Goal: Task Accomplishment & Management: Manage account settings

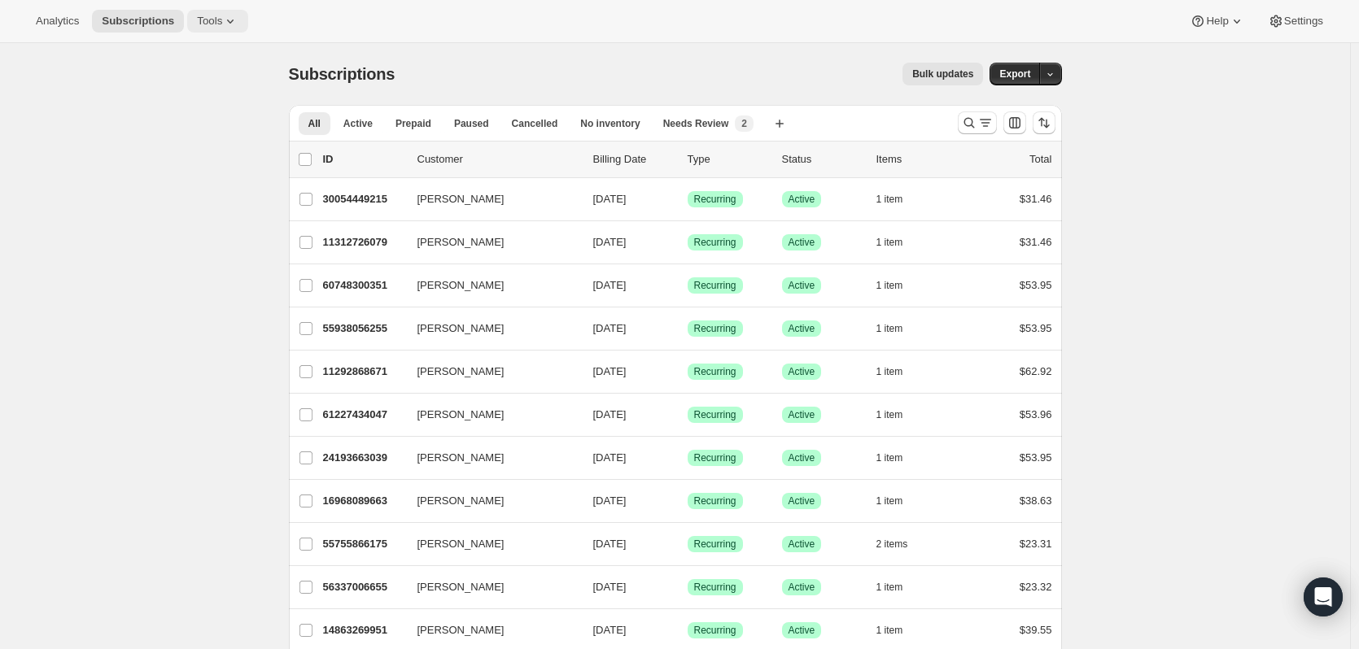
click at [222, 27] on icon at bounding box center [230, 21] width 16 height 16
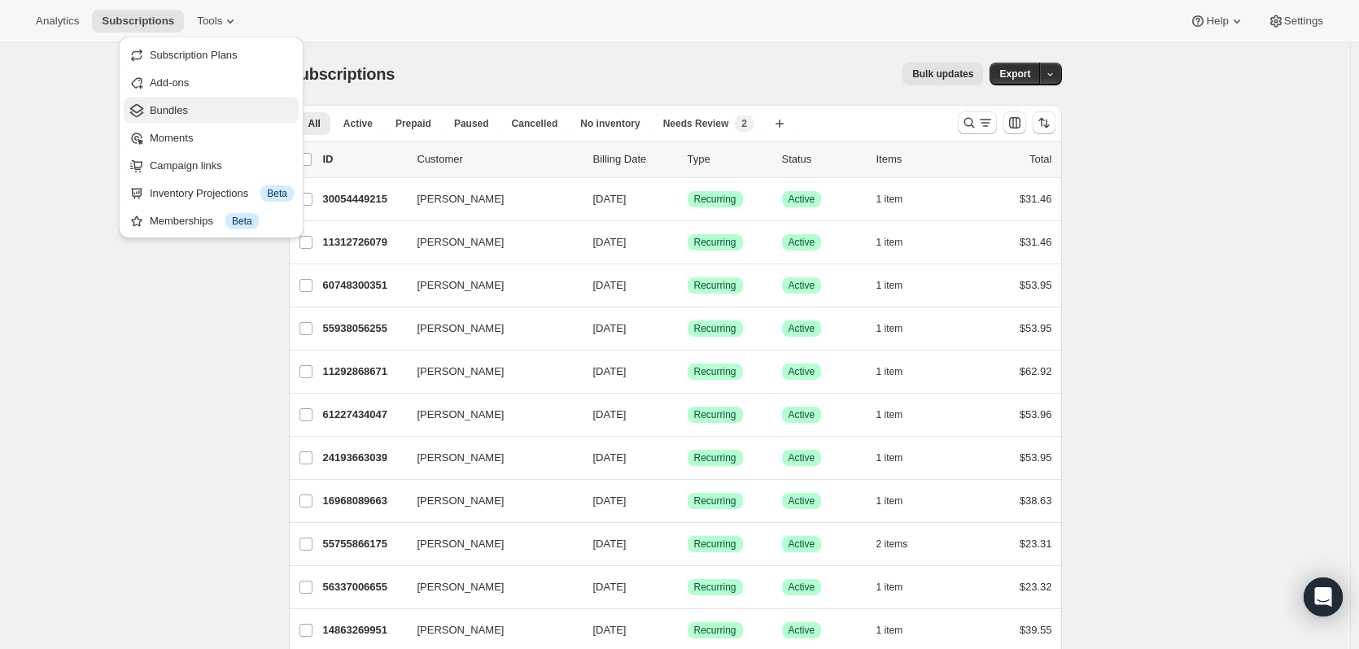
click at [223, 115] on span "Bundles" at bounding box center [222, 111] width 144 height 16
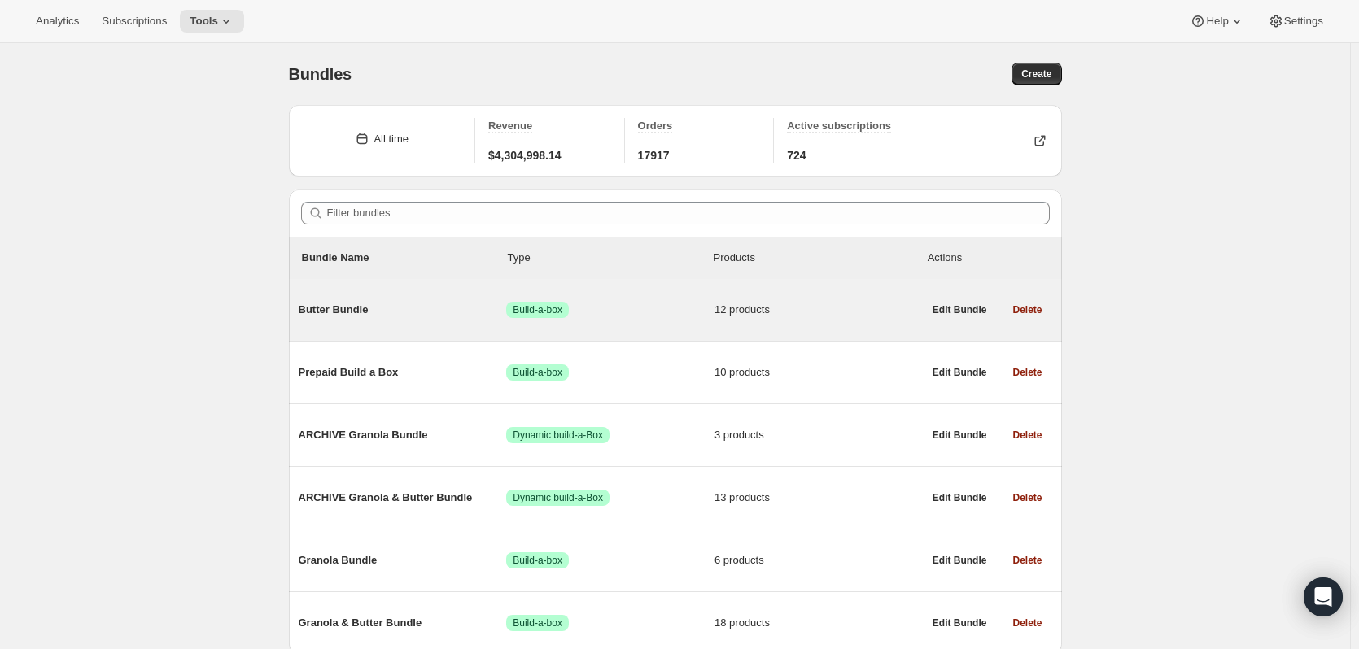
scroll to position [67, 0]
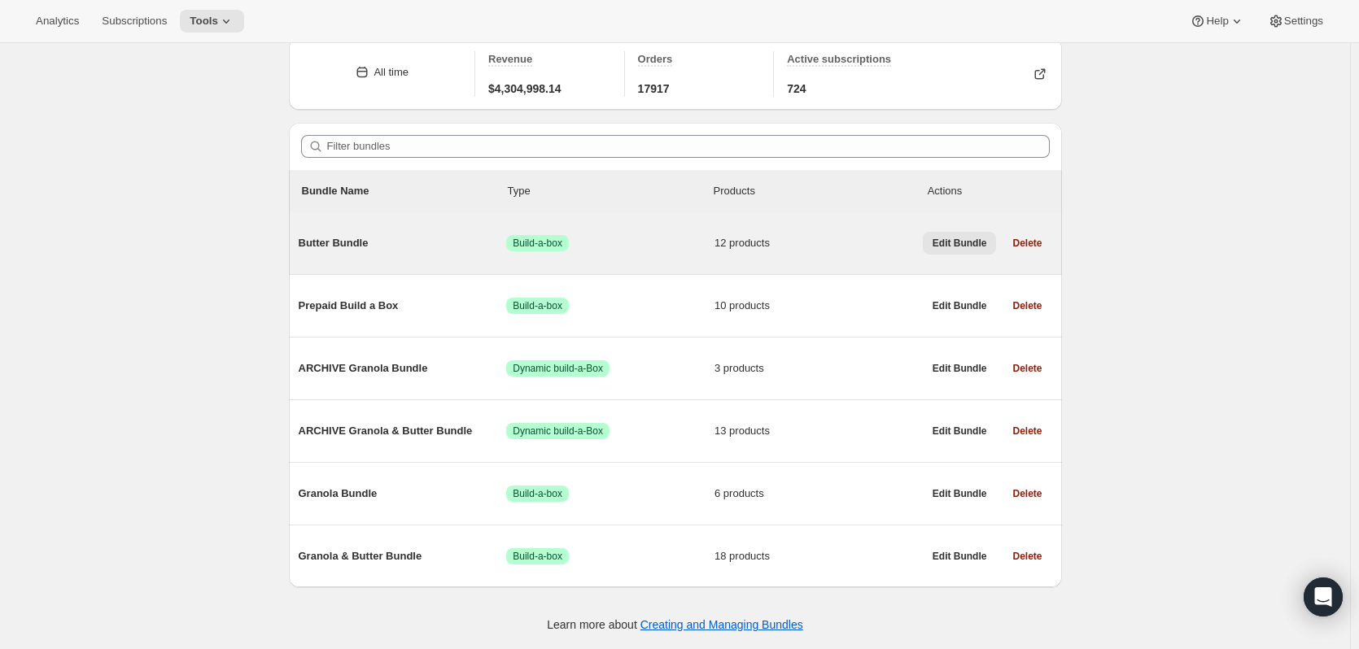
click at [950, 250] on button "Edit Bundle" at bounding box center [960, 243] width 74 height 23
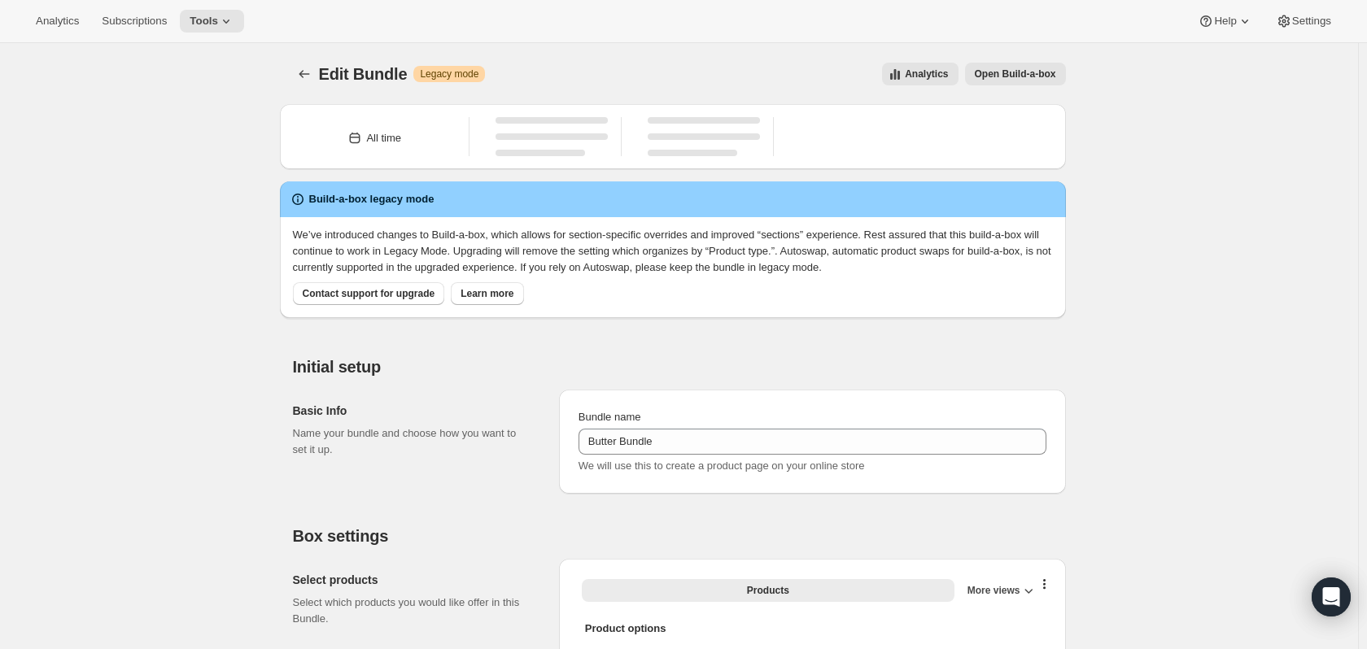
type input "Butter Bundle"
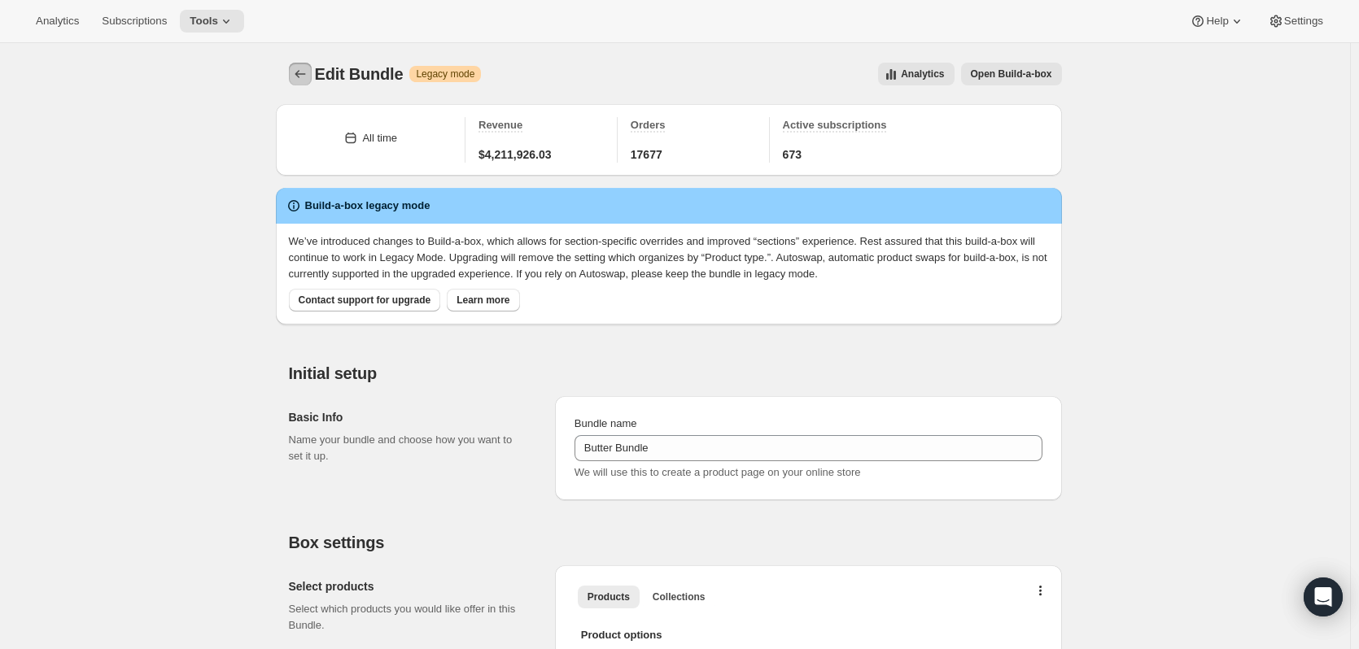
click at [299, 79] on icon "Bundles" at bounding box center [300, 74] width 16 height 16
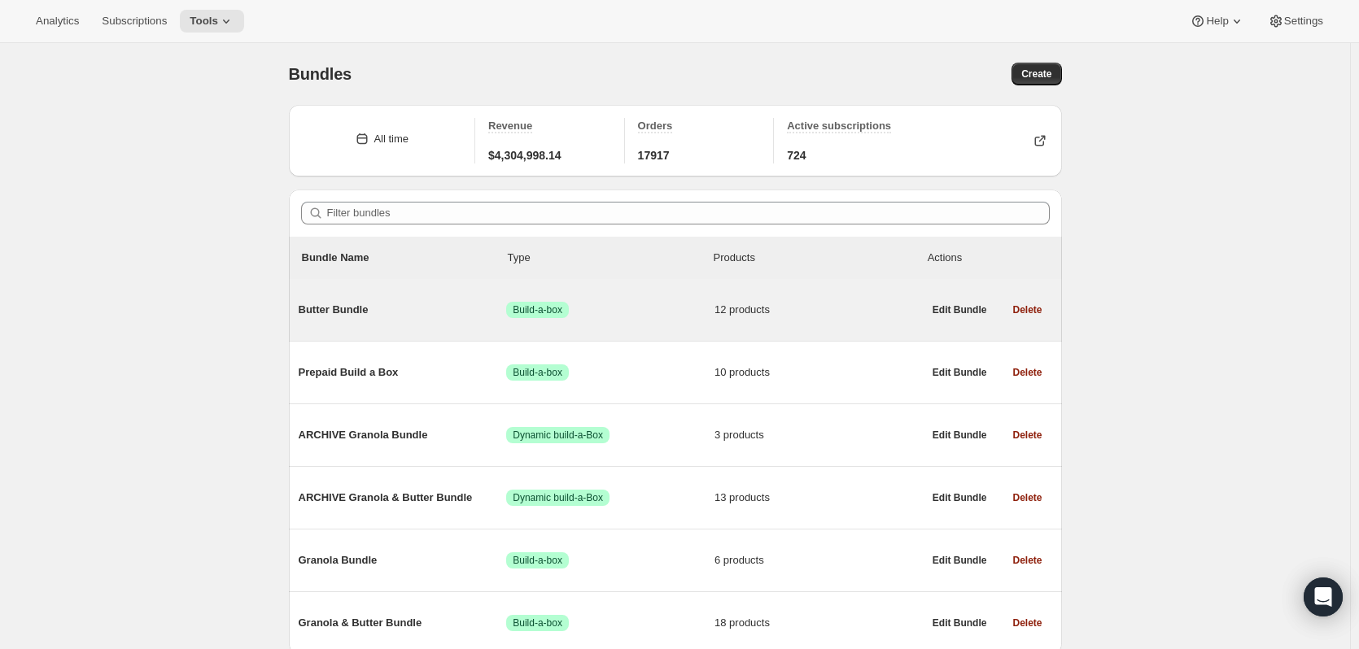
scroll to position [67, 0]
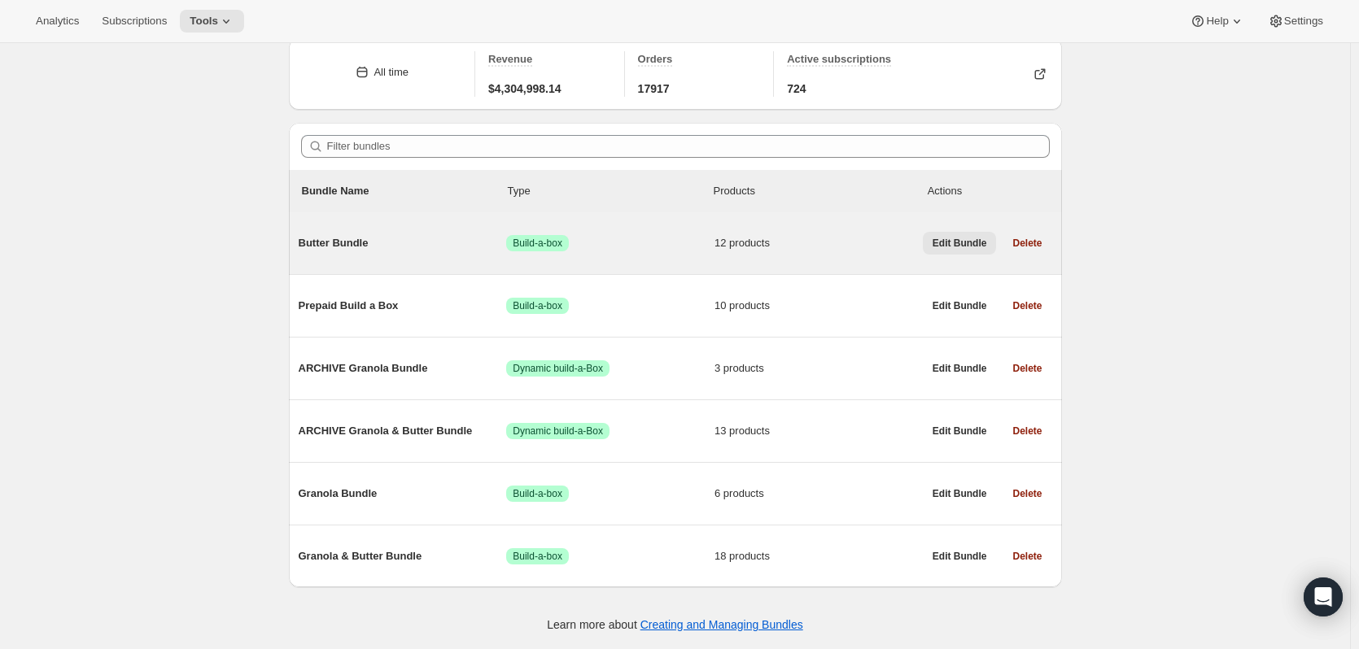
click at [964, 247] on span "Edit Bundle" at bounding box center [960, 243] width 55 height 13
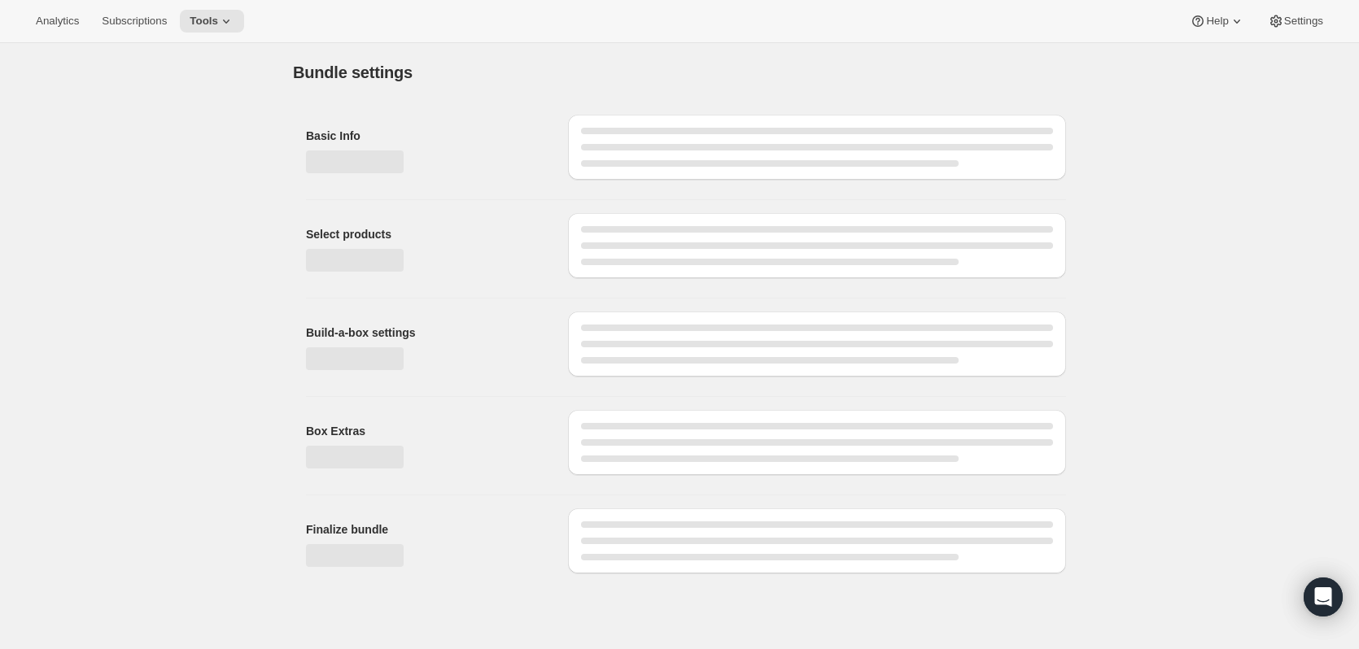
type input "Butter Bundle"
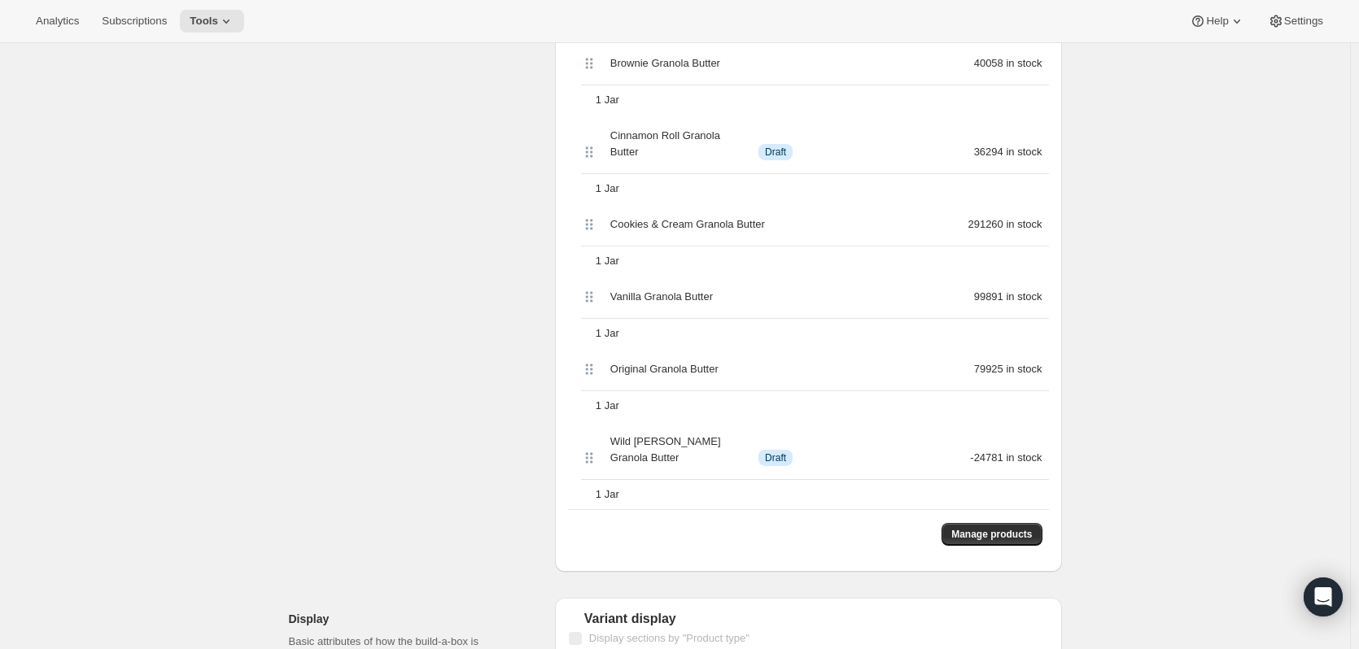
scroll to position [1083, 0]
click at [998, 522] on button "Manage products" at bounding box center [991, 533] width 100 height 23
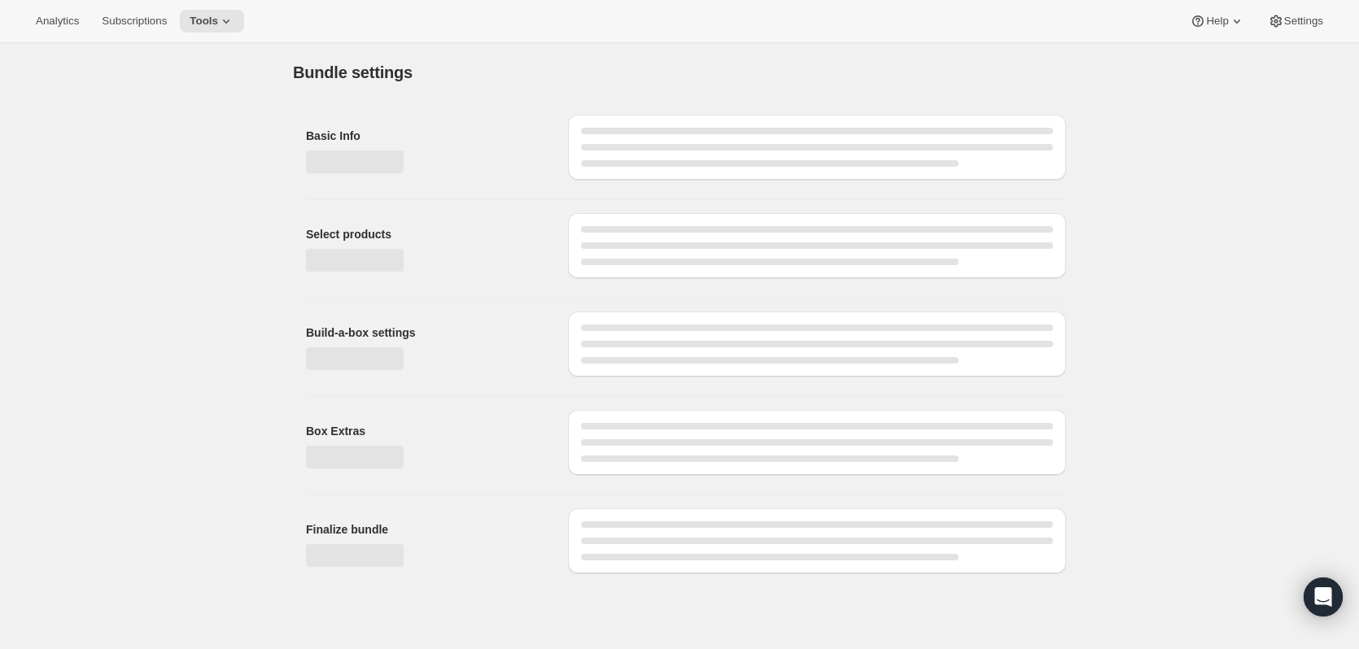
scroll to position [0, 0]
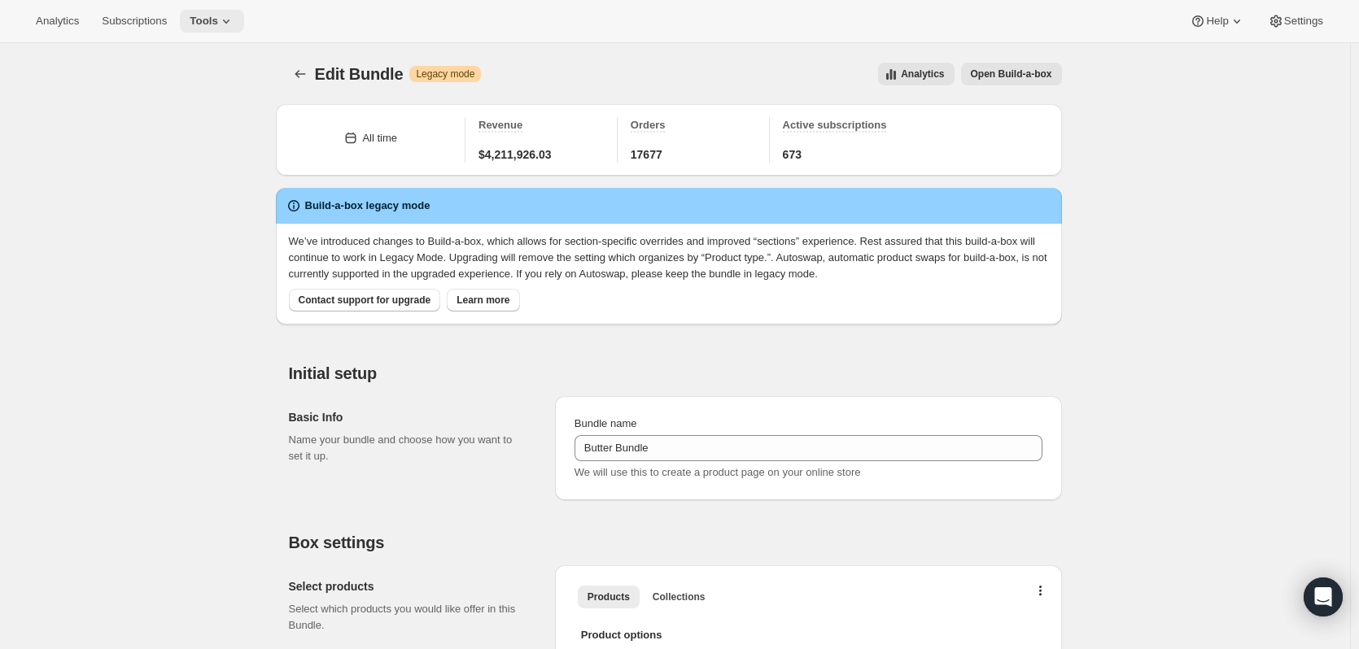
click at [209, 21] on span "Tools" at bounding box center [204, 21] width 28 height 13
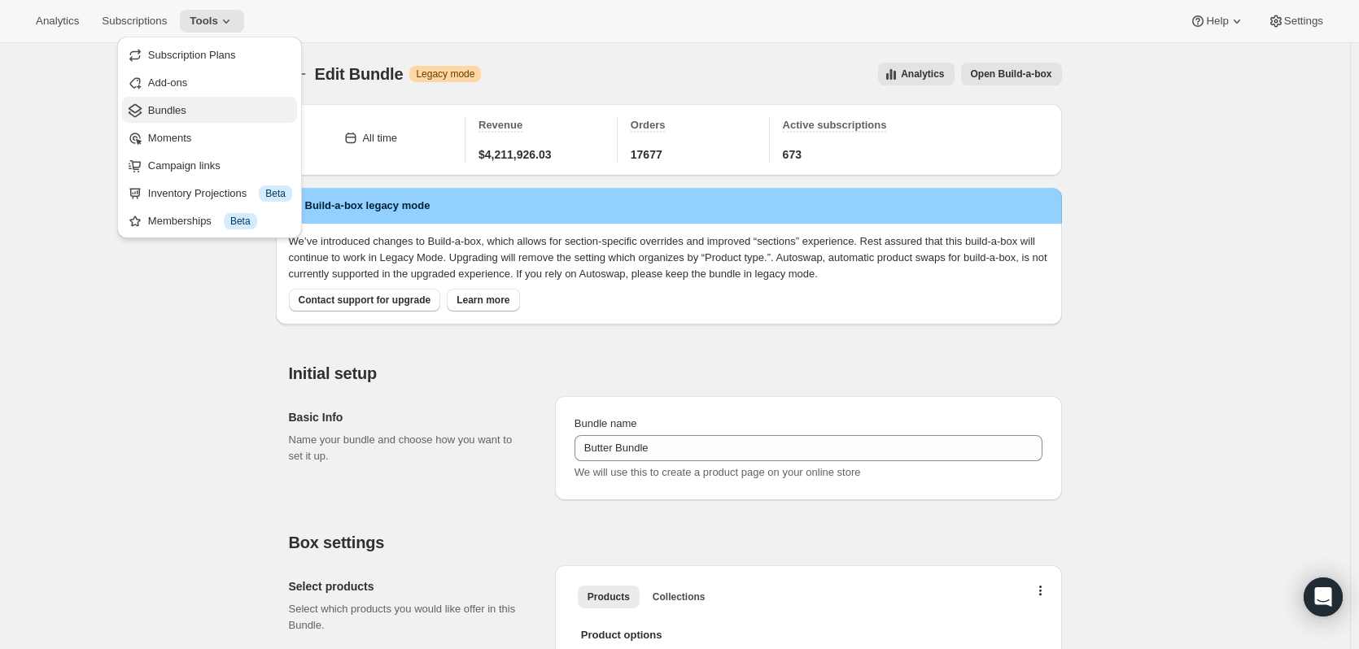
click at [203, 105] on span "Bundles" at bounding box center [220, 111] width 144 height 16
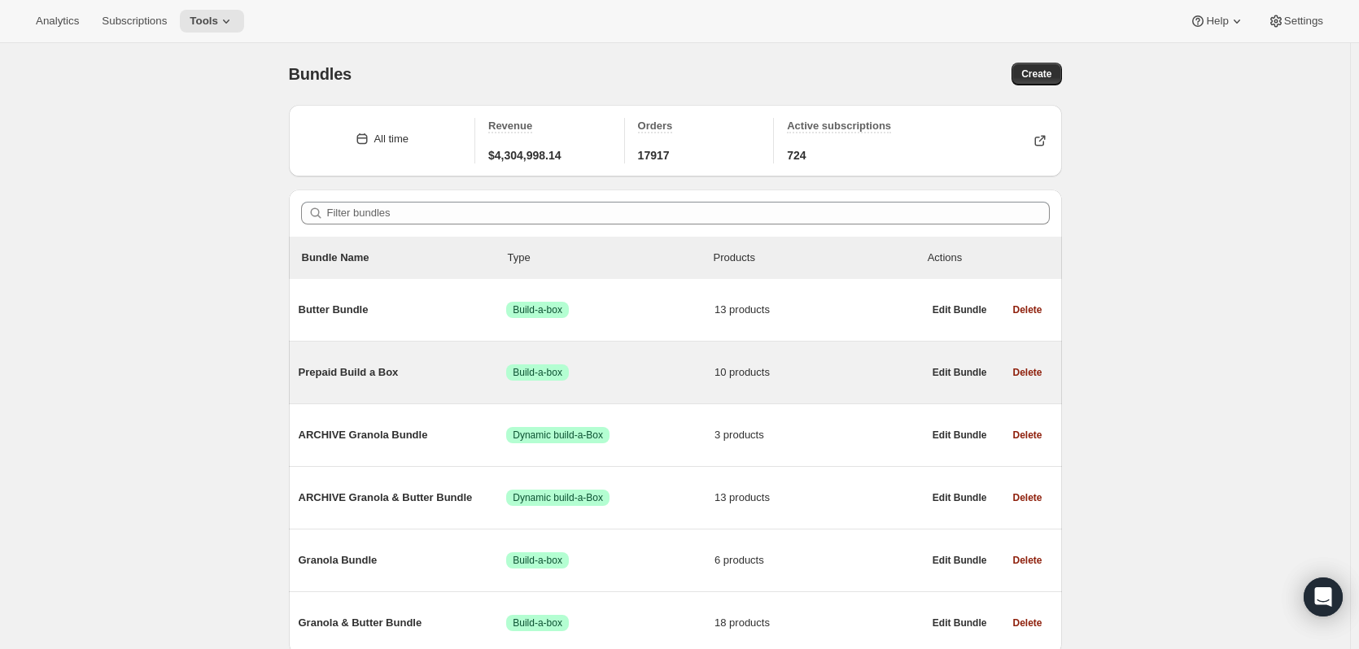
scroll to position [67, 0]
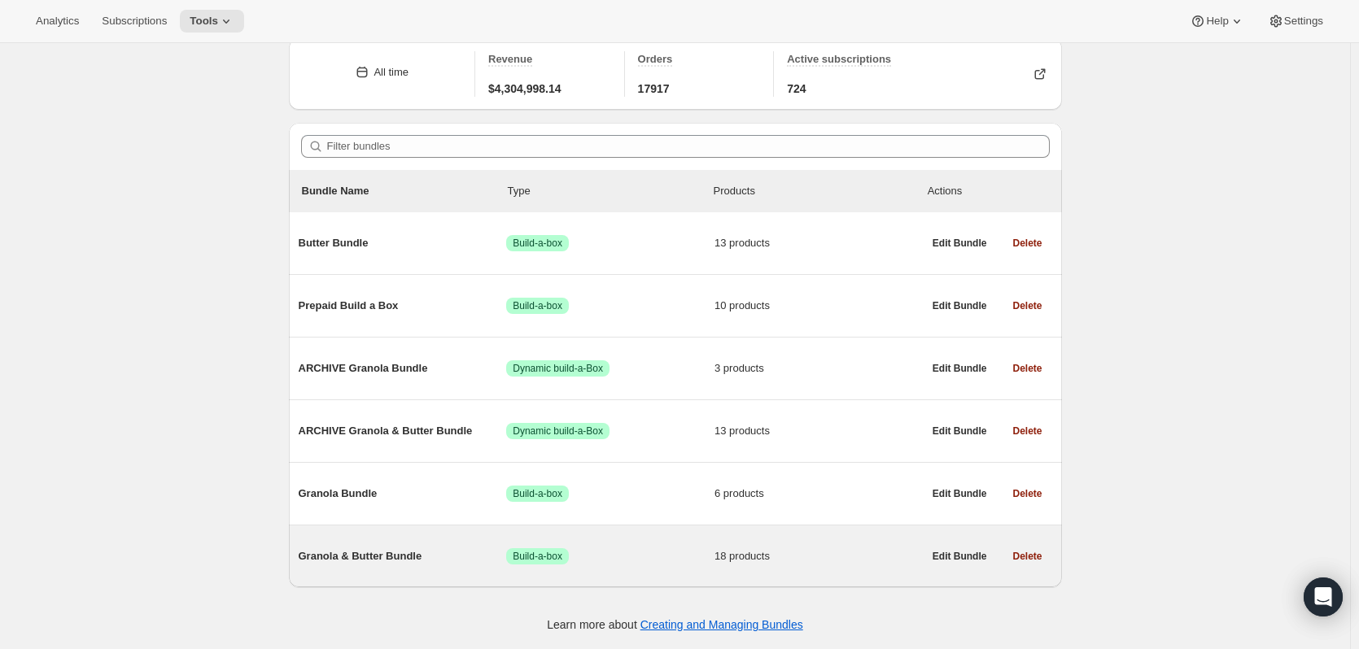
click at [666, 547] on div "Granola & Butter Bundle Success Build-a-box 18 products" at bounding box center [611, 556] width 624 height 42
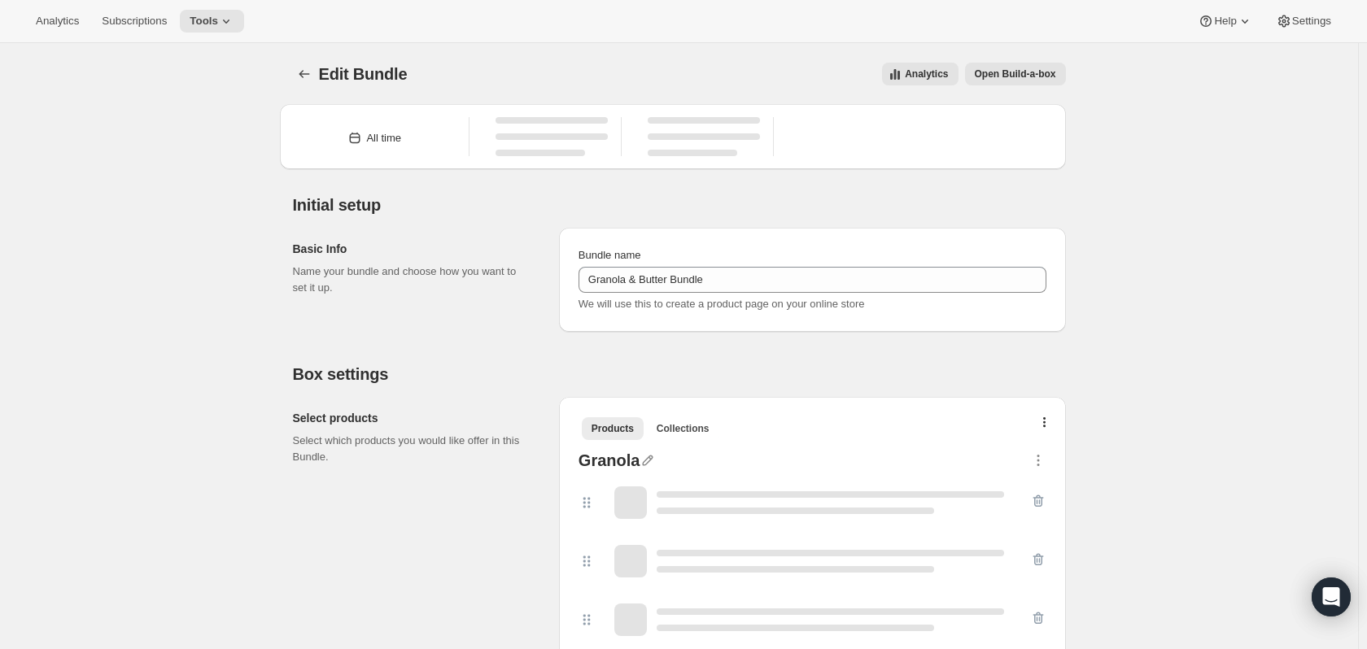
type input "Granola & Butter Bundle"
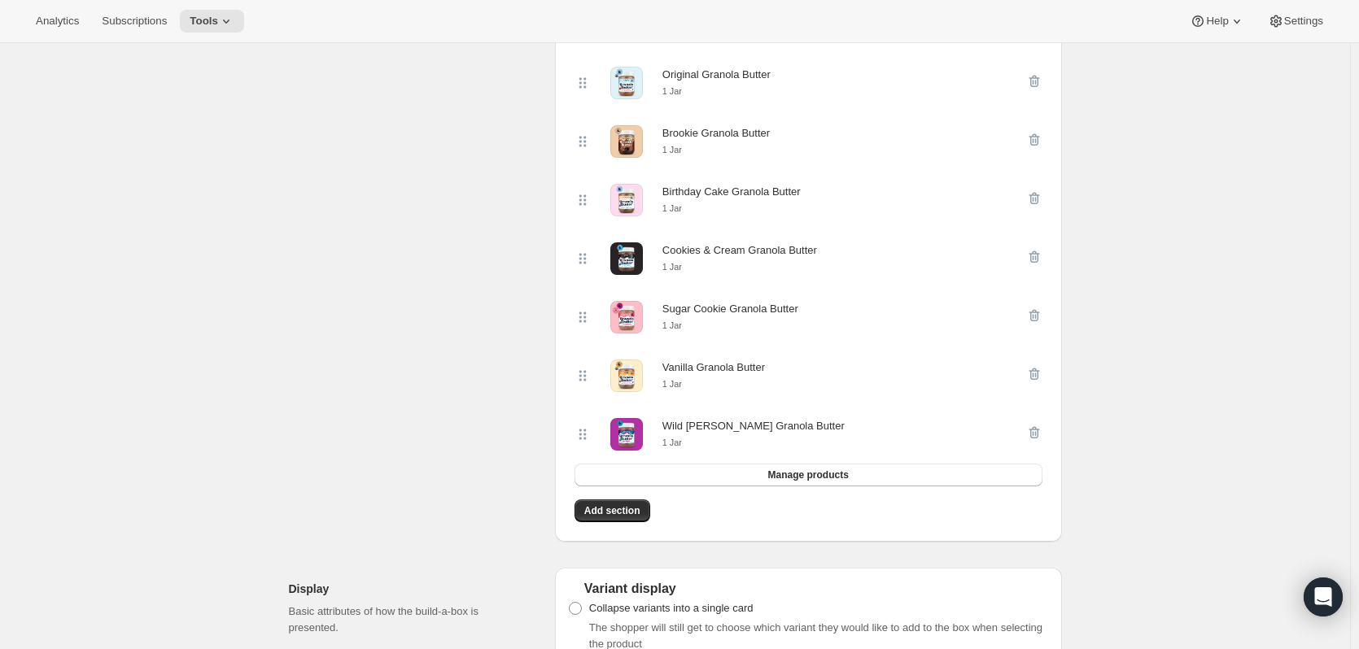
scroll to position [1129, 0]
click at [846, 481] on span "Manage products" at bounding box center [807, 474] width 81 height 13
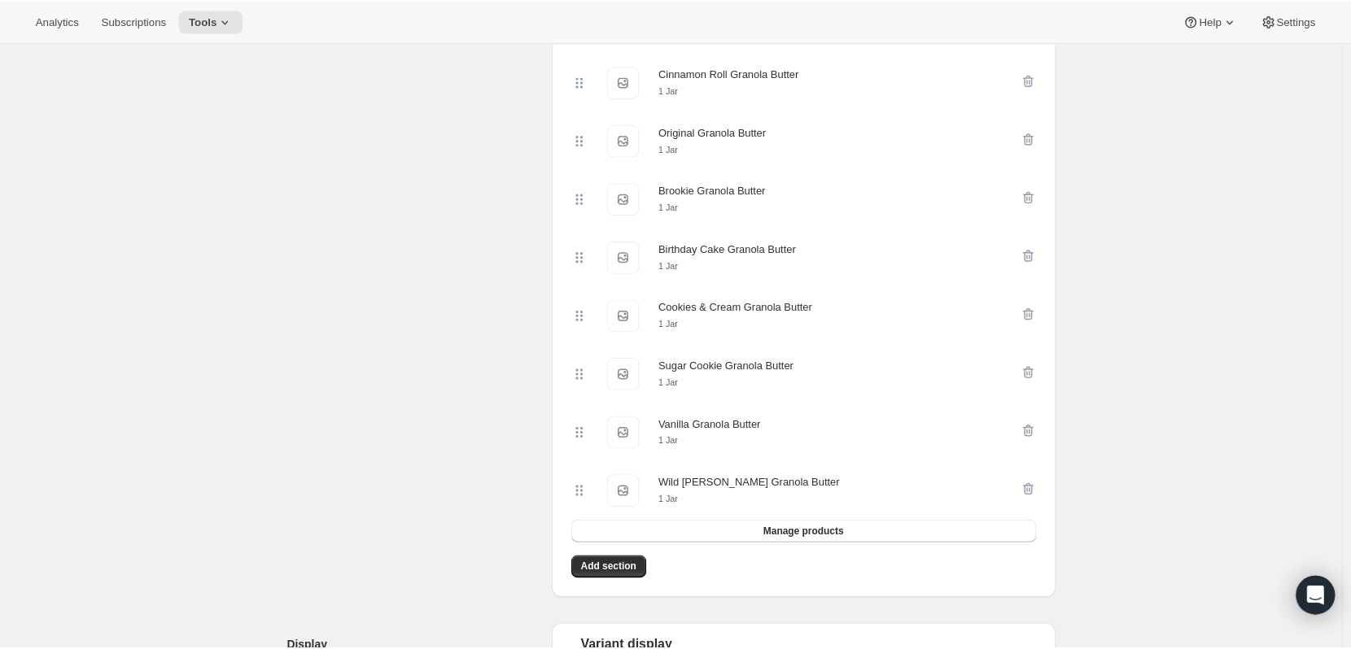
scroll to position [0, 0]
